Goal: Information Seeking & Learning: Check status

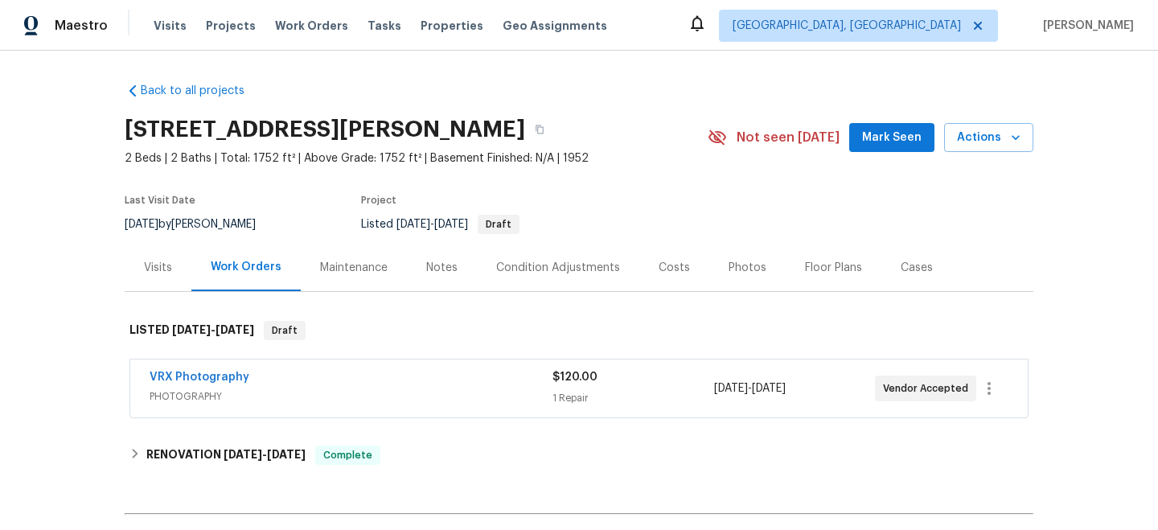
click at [163, 264] on div "Visits" at bounding box center [158, 268] width 28 height 16
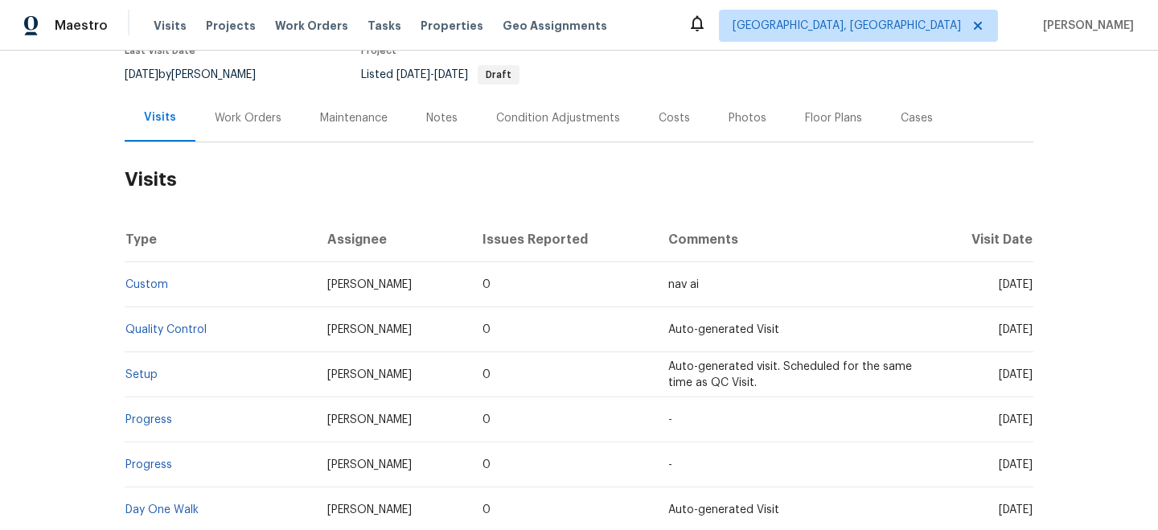
scroll to position [154, 0]
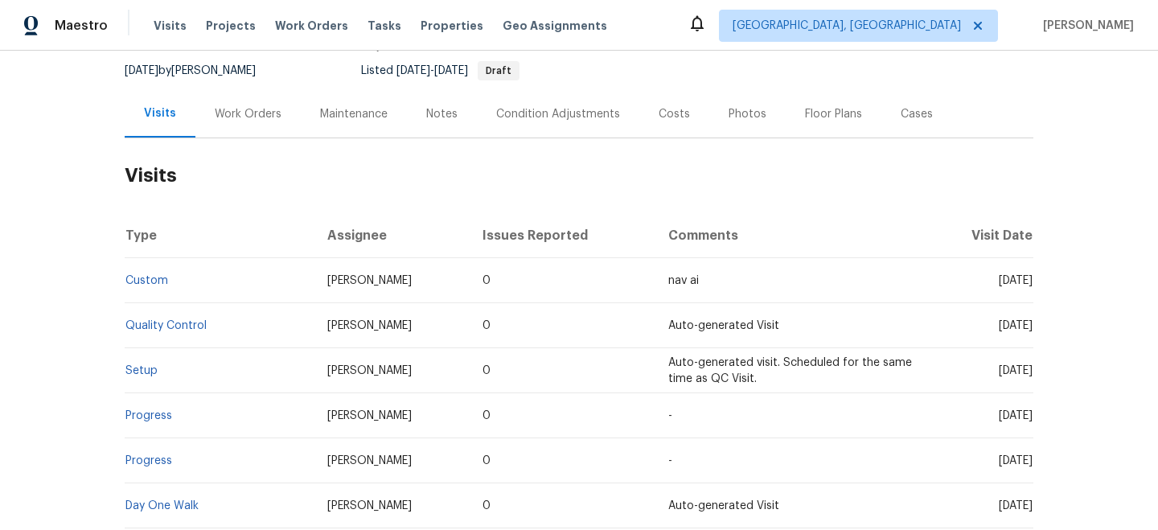
click at [140, 359] on td "Setup" at bounding box center [220, 370] width 190 height 45
click at [135, 371] on link "Setup" at bounding box center [141, 370] width 32 height 11
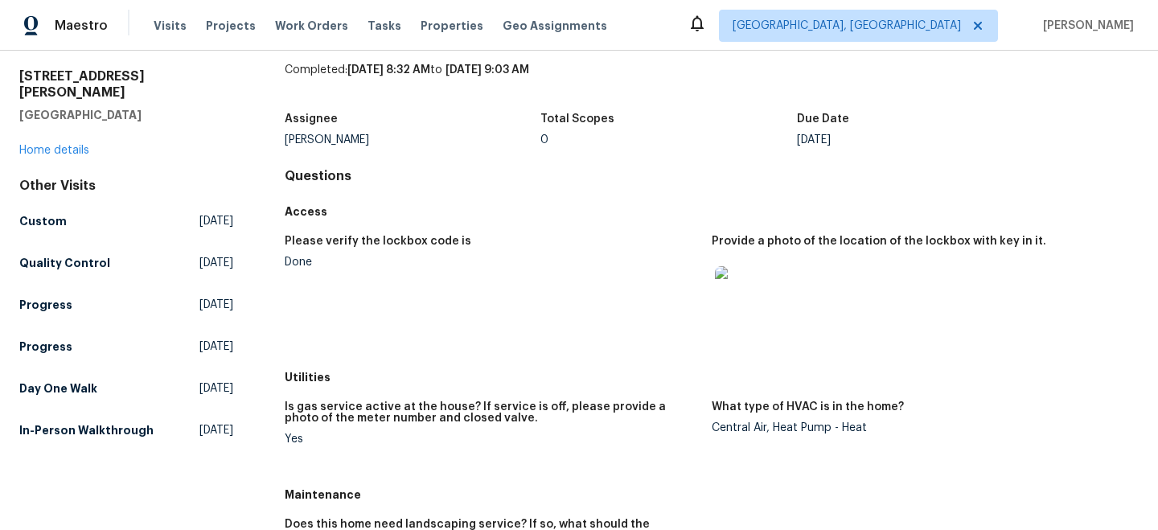
scroll to position [55, 0]
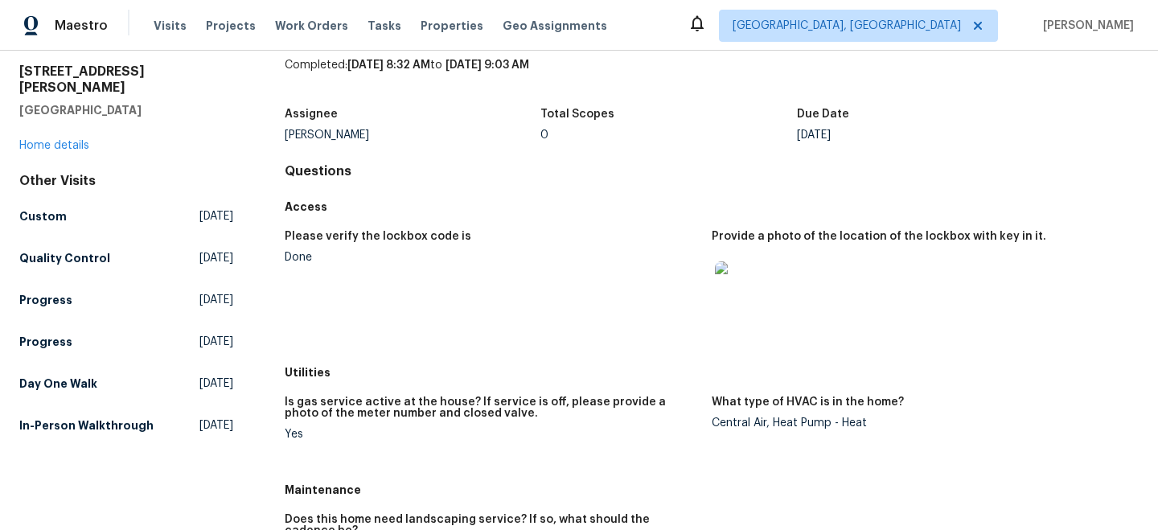
click at [732, 288] on img at bounding box center [740, 286] width 51 height 51
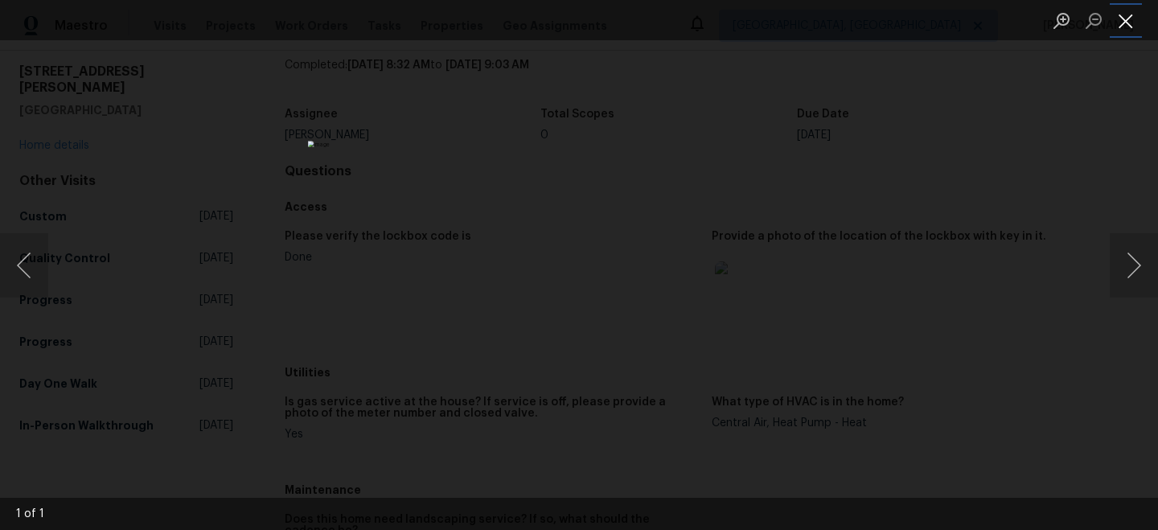
click at [1133, 25] on button "Close lightbox" at bounding box center [1125, 20] width 32 height 28
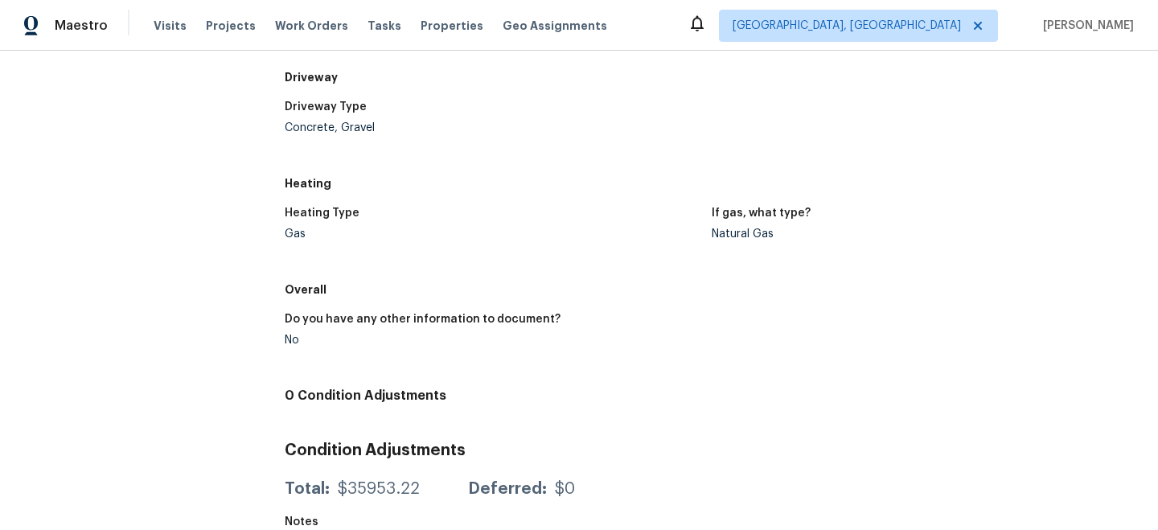
scroll to position [1793, 0]
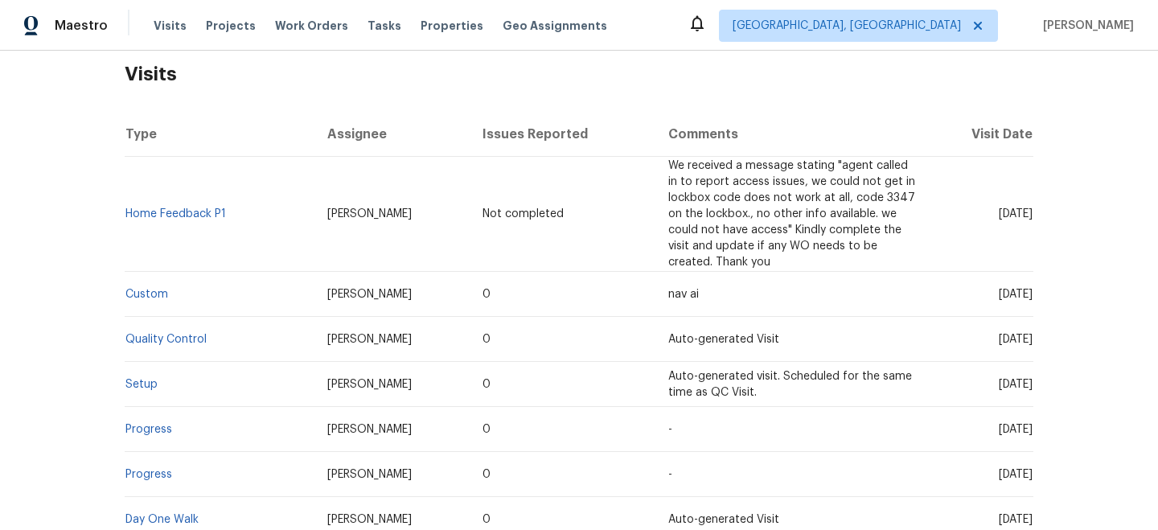
scroll to position [231, 0]
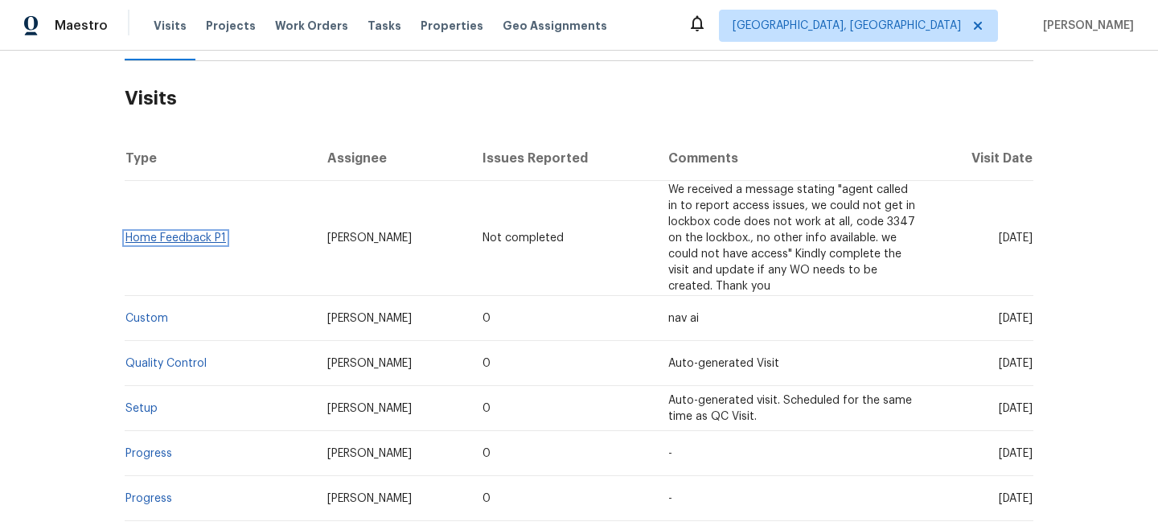
click at [163, 233] on link "Home Feedback P1" at bounding box center [175, 237] width 100 height 11
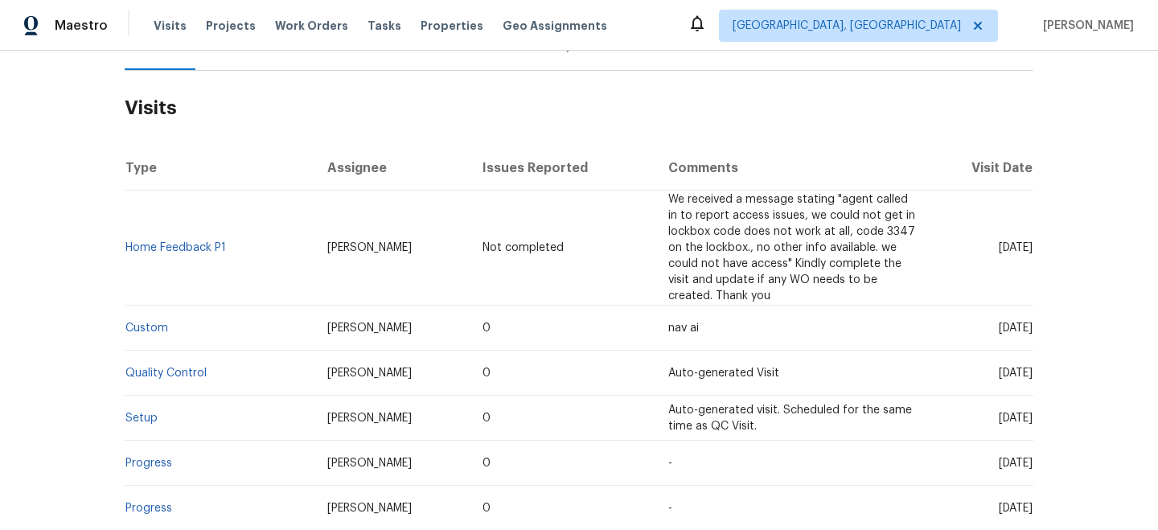
scroll to position [222, 0]
click at [144, 326] on link "Custom" at bounding box center [146, 327] width 43 height 11
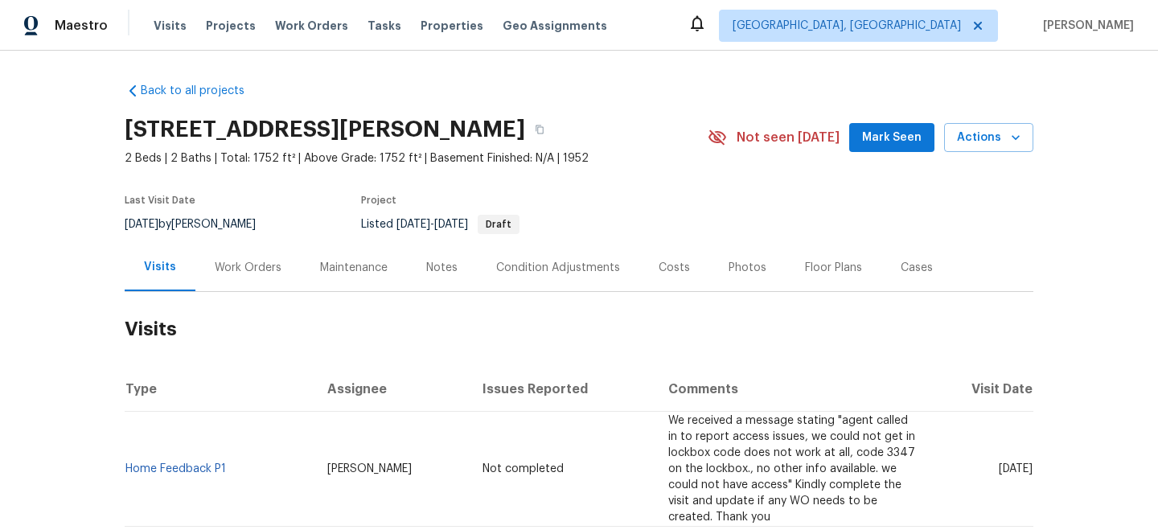
click at [436, 270] on div "Notes" at bounding box center [441, 268] width 31 height 16
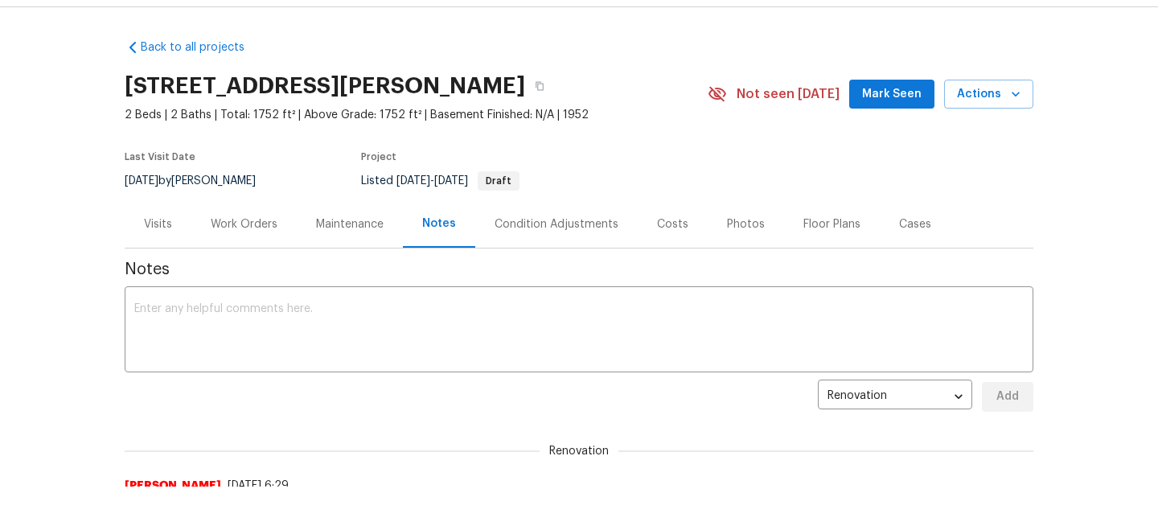
click at [647, 225] on div "Costs" at bounding box center [672, 223] width 70 height 47
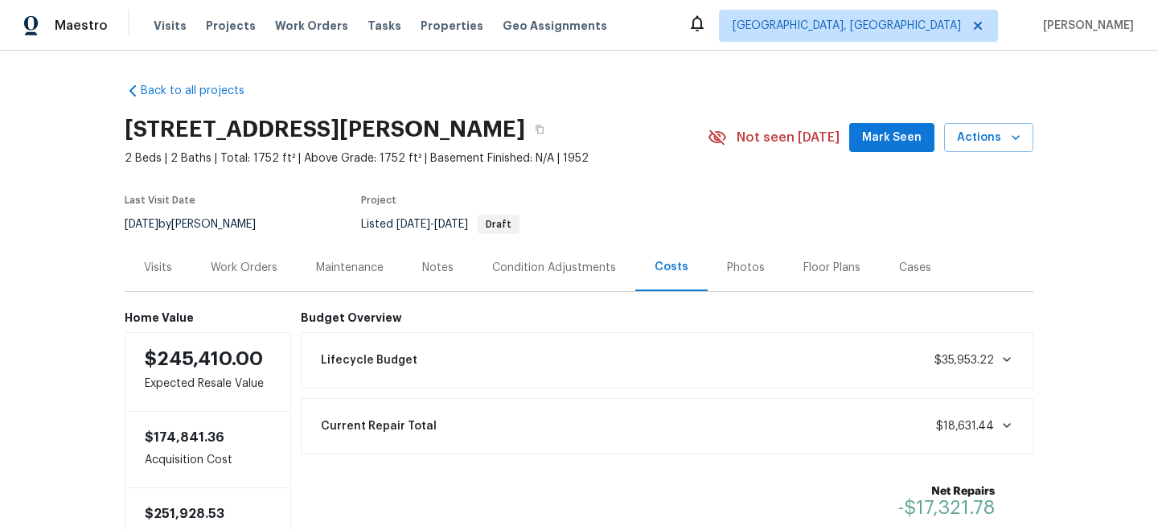
click at [568, 275] on div "Condition Adjustments" at bounding box center [554, 267] width 162 height 47
